Goal: Task Accomplishment & Management: Manage account settings

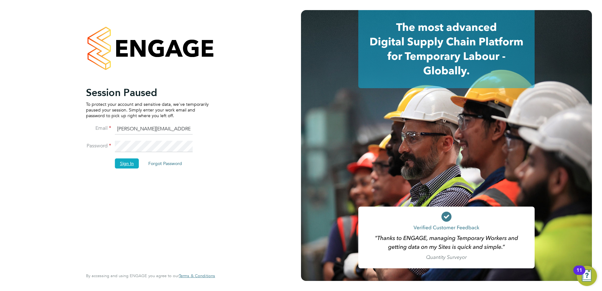
click at [132, 162] on button "Sign In" at bounding box center [127, 163] width 24 height 10
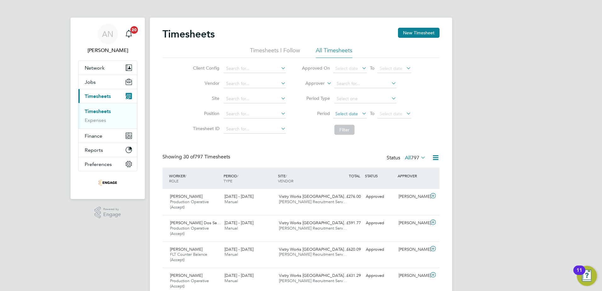
click at [346, 111] on span "Select date" at bounding box center [346, 114] width 23 height 6
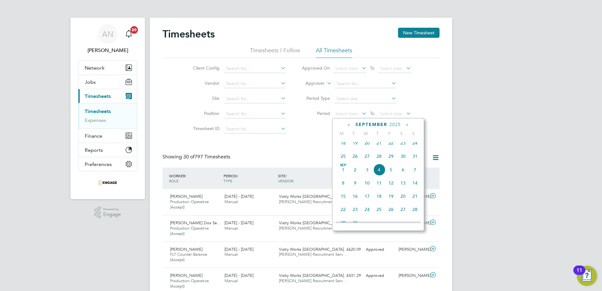
click at [343, 162] on span "25" at bounding box center [343, 156] width 12 height 12
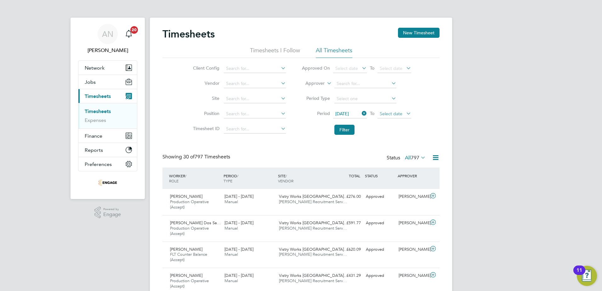
click at [389, 112] on span "Select date" at bounding box center [390, 114] width 23 height 6
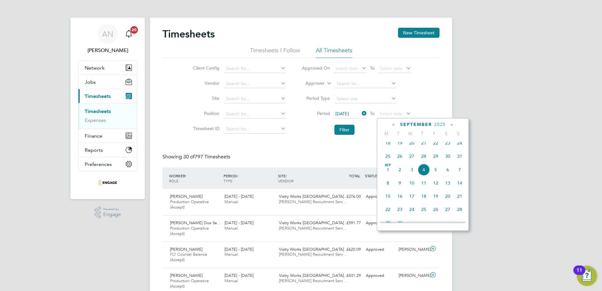
click at [457, 160] on span "31" at bounding box center [459, 156] width 12 height 12
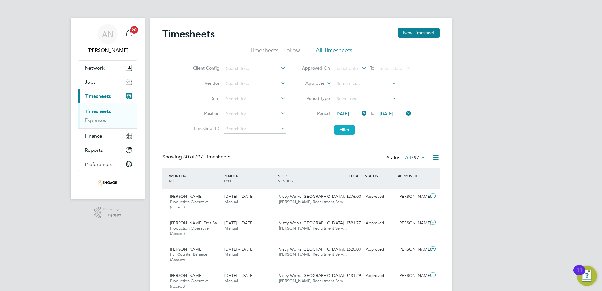
click at [346, 129] on button "Filter" at bounding box center [344, 130] width 20 height 10
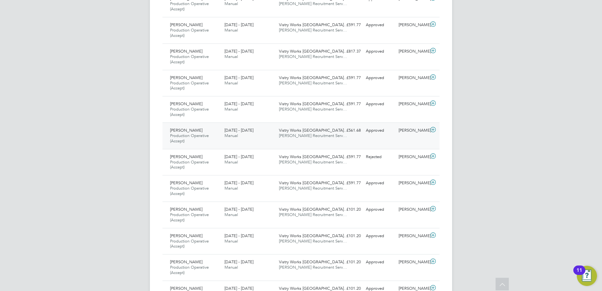
click at [286, 131] on span "Vistry Works East Midla…" at bounding box center [313, 129] width 69 height 5
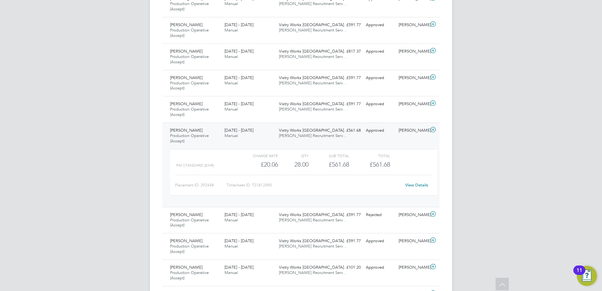
click at [419, 187] on link "View Details" at bounding box center [416, 184] width 23 height 5
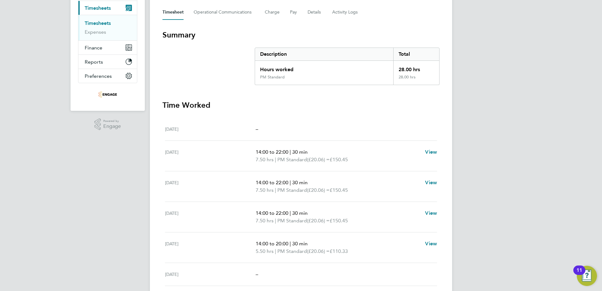
scroll to position [157, 0]
